Goal: Task Accomplishment & Management: Use online tool/utility

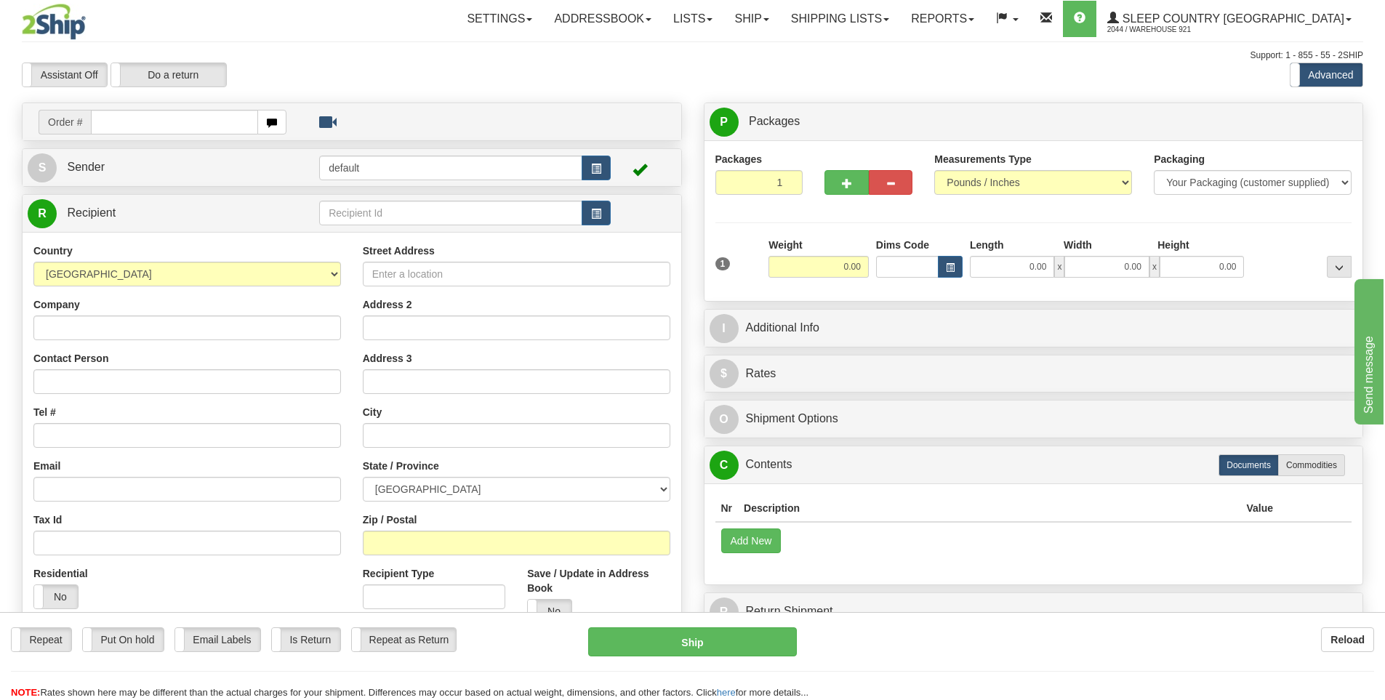
click at [176, 124] on input "text" at bounding box center [174, 122] width 167 height 25
type input "9000I024764"
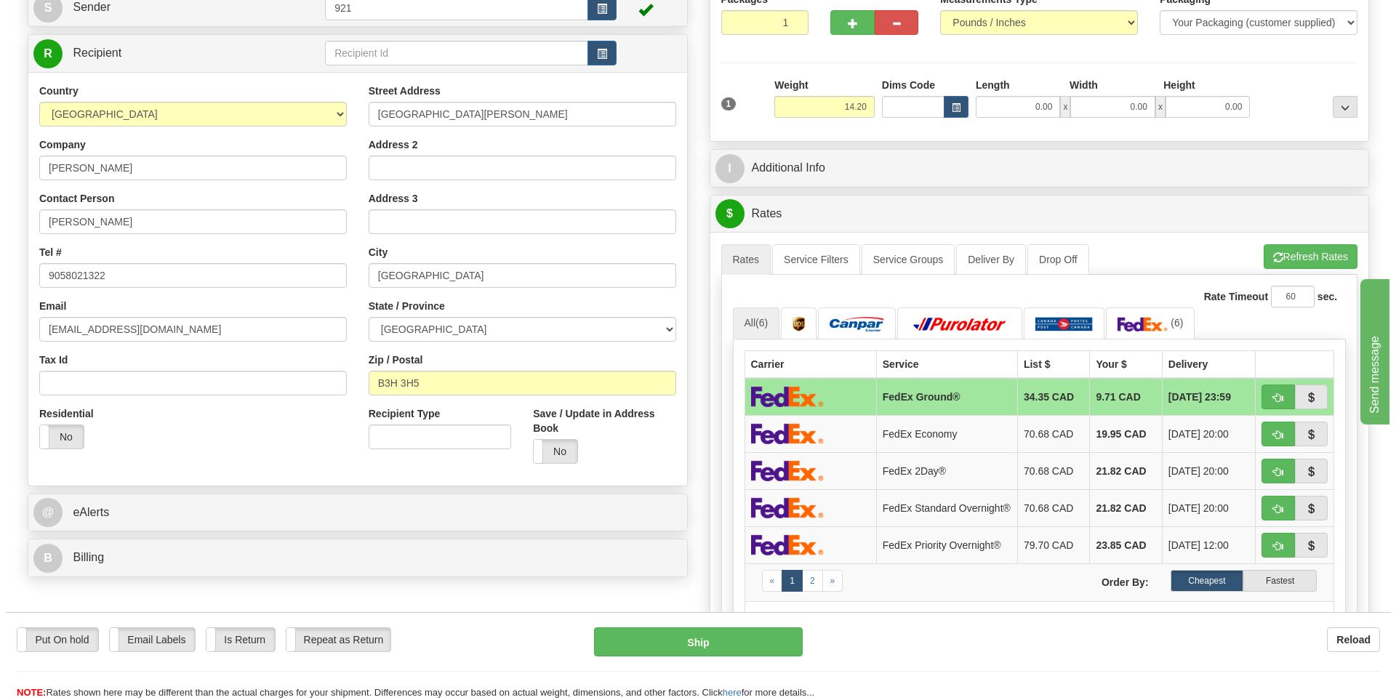
scroll to position [218, 0]
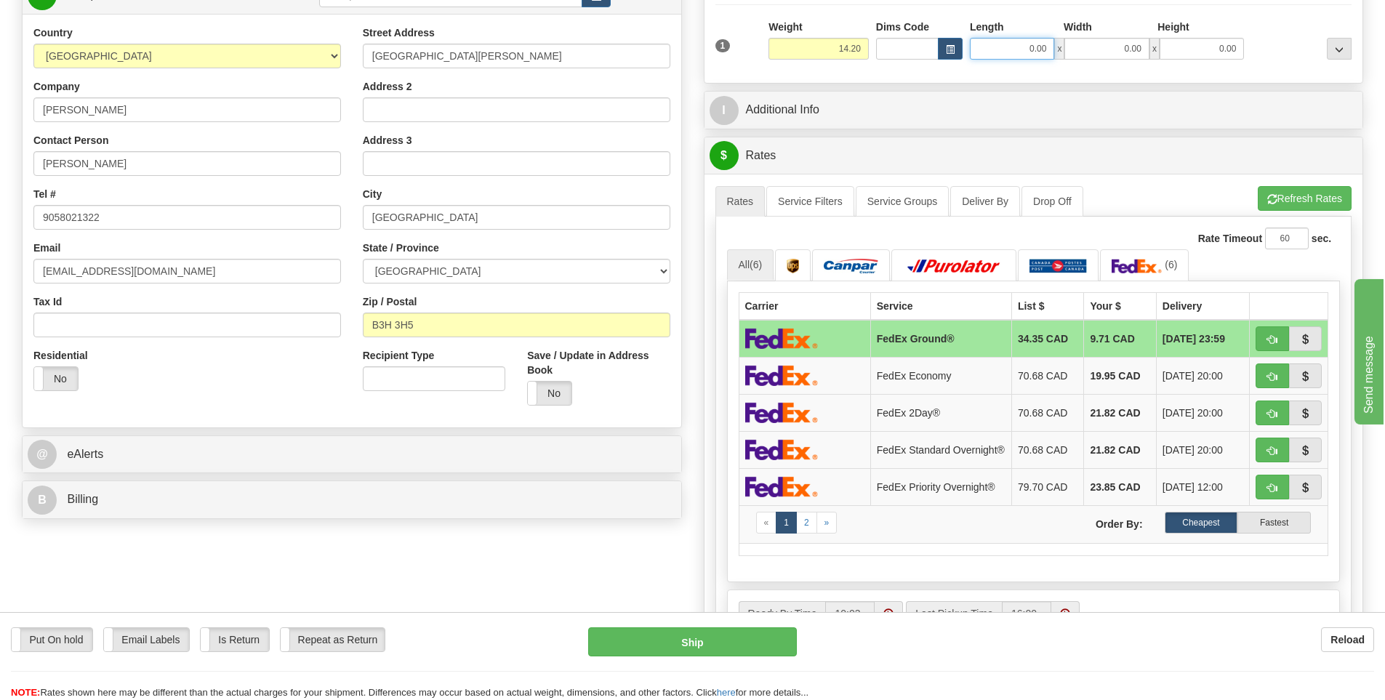
click at [1022, 56] on input "0.00" at bounding box center [1012, 49] width 84 height 22
type input "15.00"
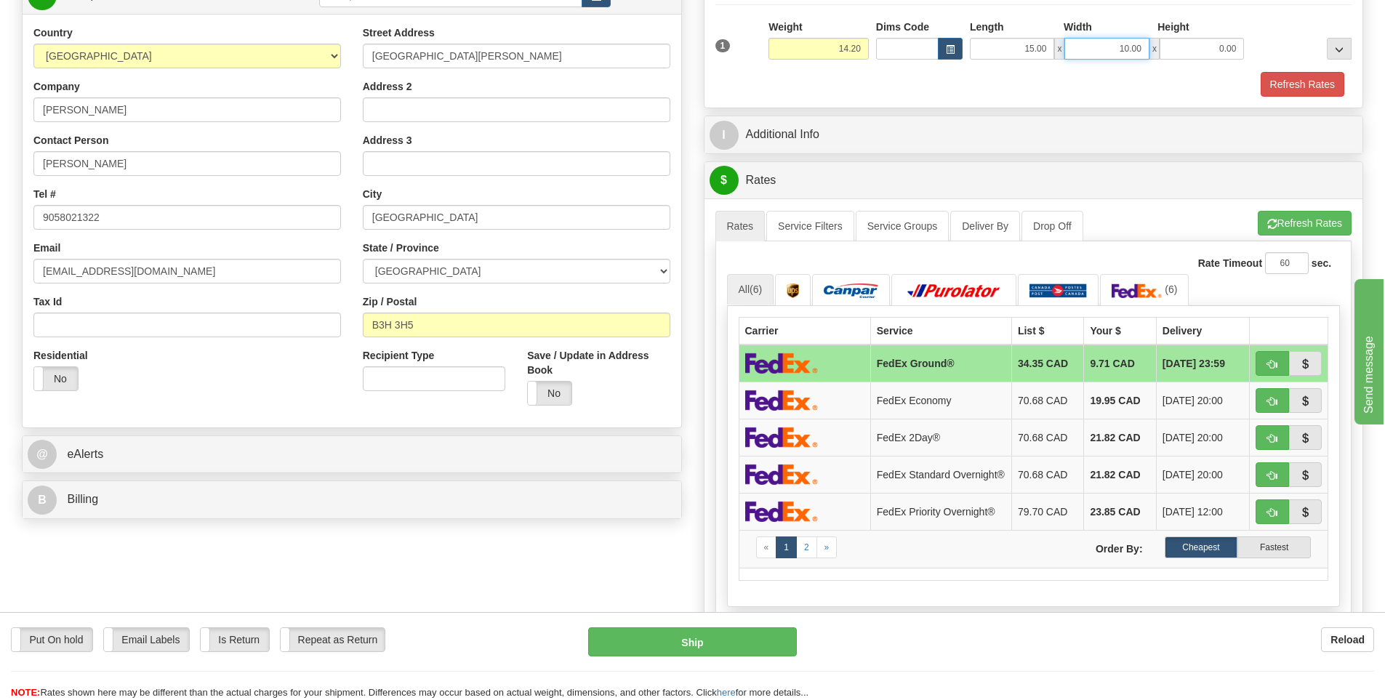
drag, startPoint x: 1120, startPoint y: 51, endPoint x: 1530, endPoint y: 106, distance: 413.1
click at [1384, 106] on html "Training Course Close Toggle navigation Settings Shipping Preferences New Sende…" at bounding box center [692, 132] width 1385 height 700
type input "8.00"
click at [1309, 84] on button "Refresh Rates" at bounding box center [1303, 84] width 84 height 25
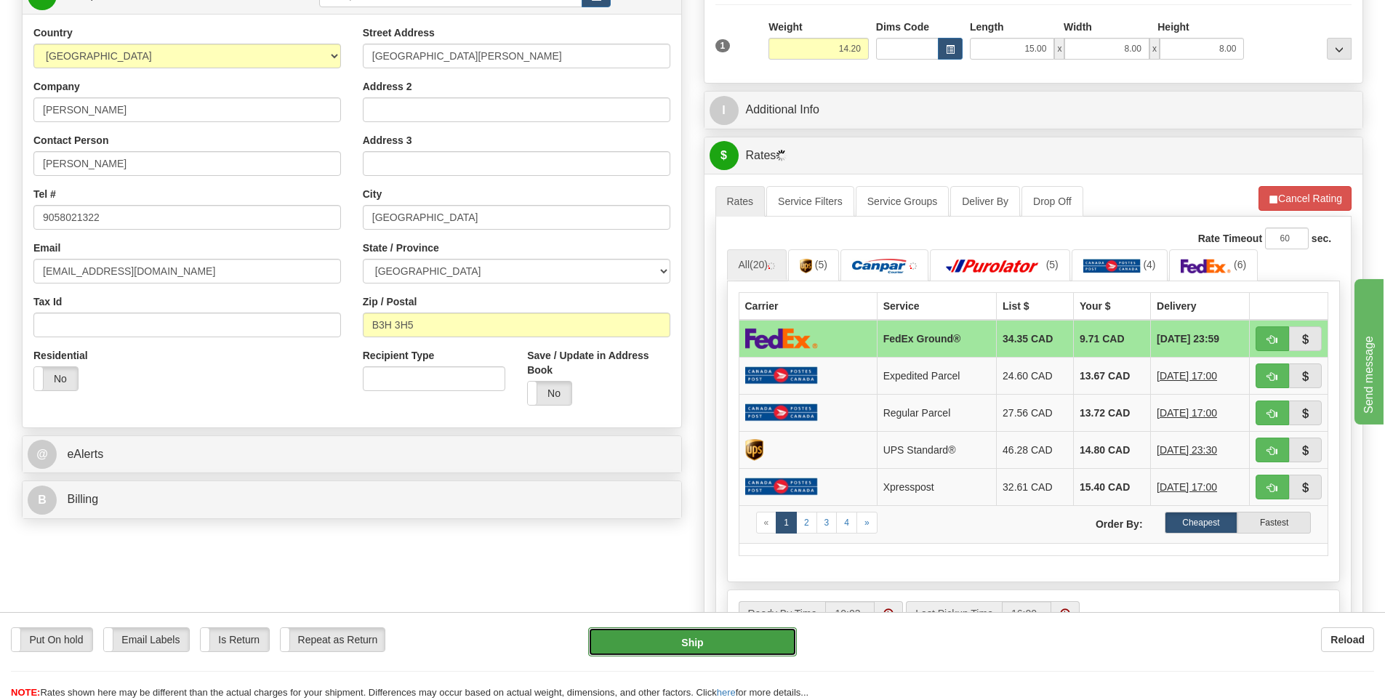
click at [764, 646] on button "Ship" at bounding box center [692, 641] width 209 height 29
type input "92"
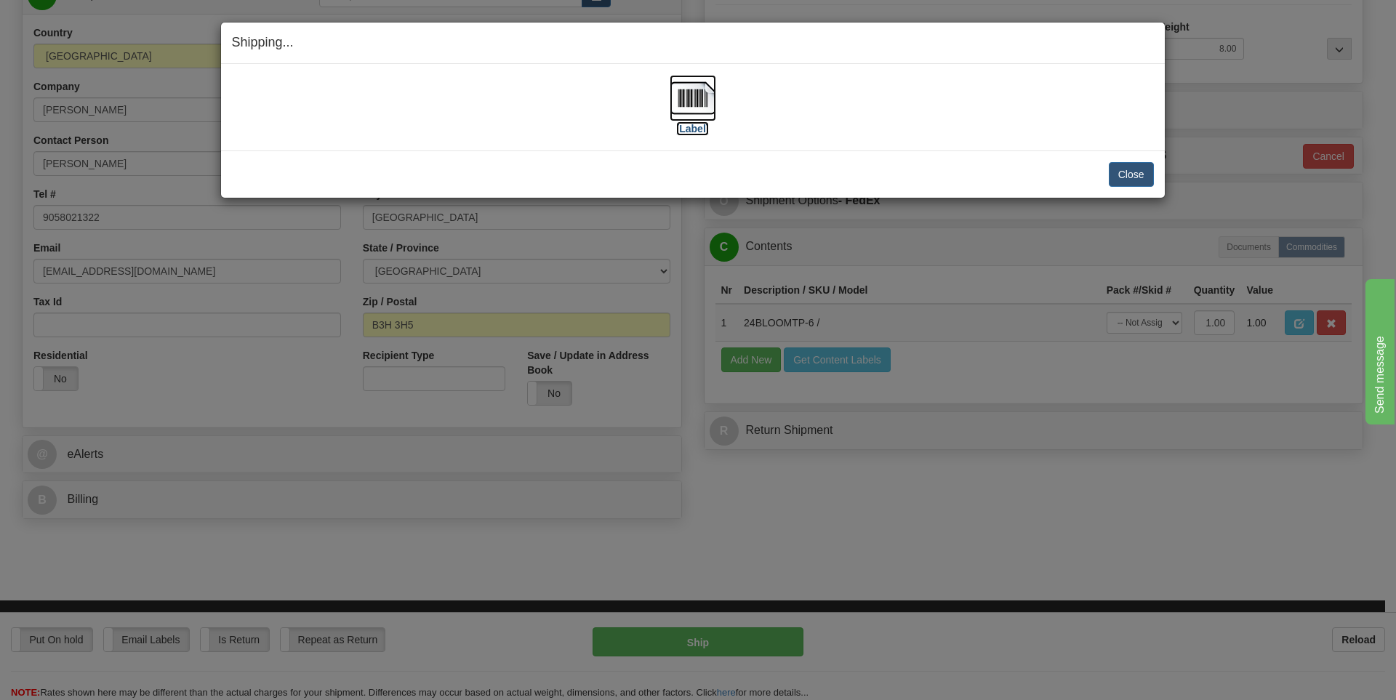
click at [687, 127] on label "[Label]" at bounding box center [692, 128] width 33 height 15
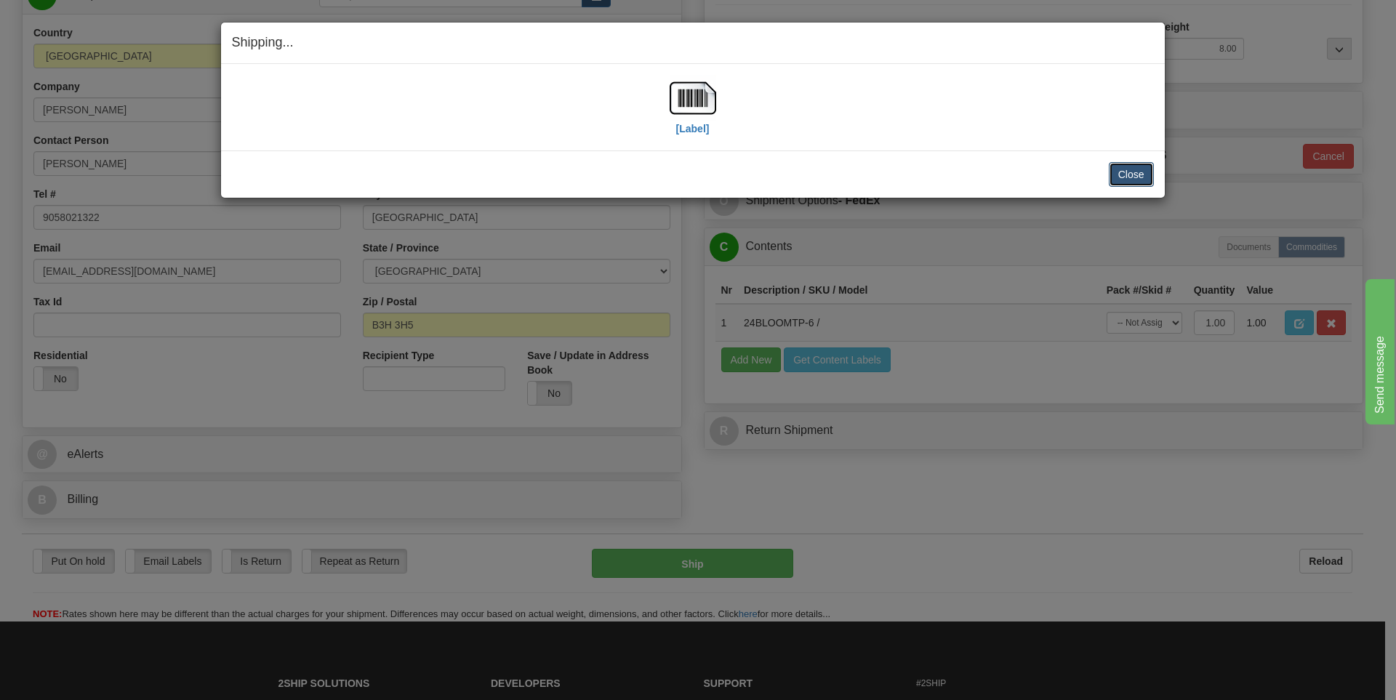
click at [1132, 172] on button "Close" at bounding box center [1131, 174] width 45 height 25
